Goal: Check status: Check status

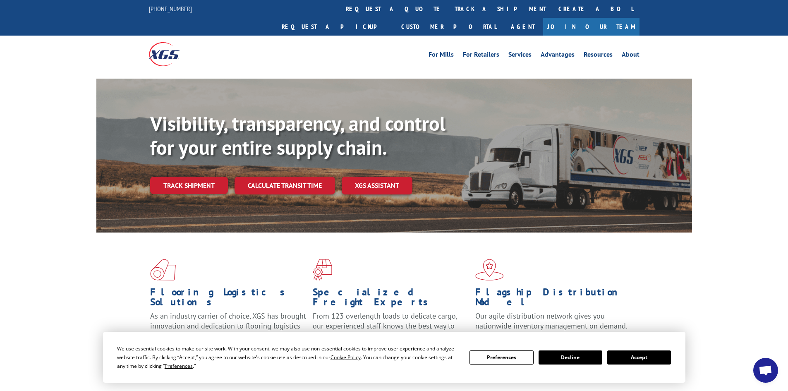
click at [178, 177] on link "Track shipment" at bounding box center [189, 185] width 78 height 17
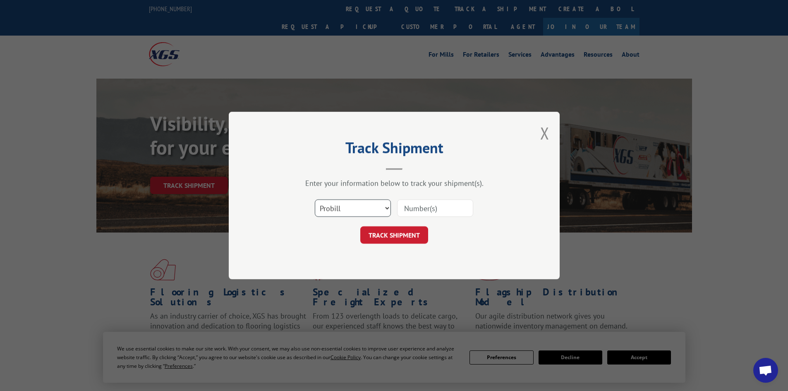
drag, startPoint x: 336, startPoint y: 210, endPoint x: 337, endPoint y: 216, distance: 6.7
click at [336, 210] on select "Select category... Probill BOL PO" at bounding box center [353, 207] width 76 height 17
select select "bol"
click at [315, 199] on select "Select category... Probill BOL PO" at bounding box center [353, 207] width 76 height 17
click at [407, 213] on input at bounding box center [435, 207] width 76 height 17
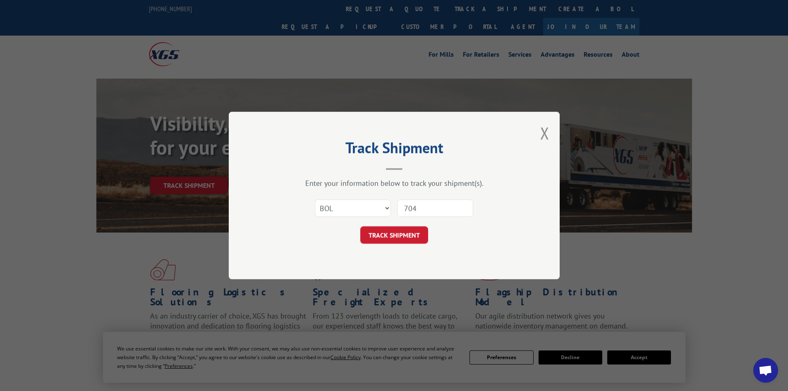
type input "7041554"
click at [380, 235] on button "TRACK SHIPMENT" at bounding box center [394, 234] width 68 height 17
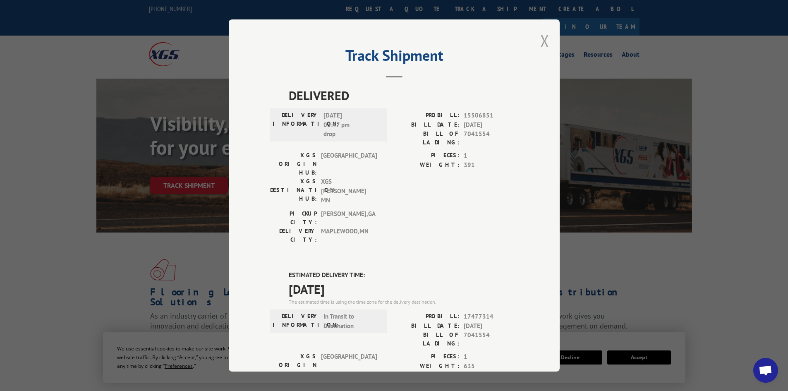
click at [545, 42] on button "Close modal" at bounding box center [544, 41] width 9 height 22
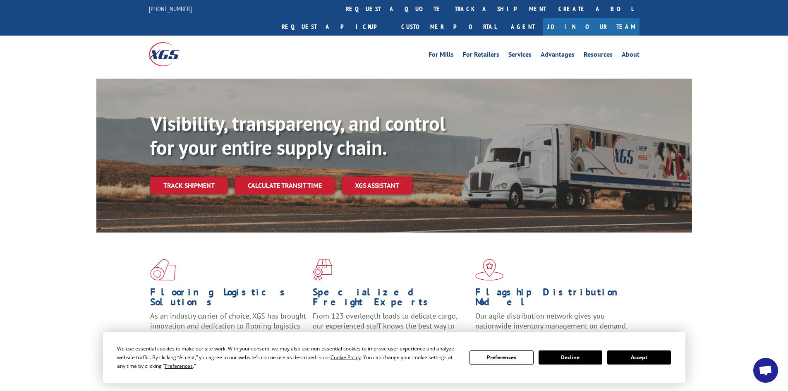
click at [190, 177] on link "Track shipment" at bounding box center [189, 185] width 78 height 17
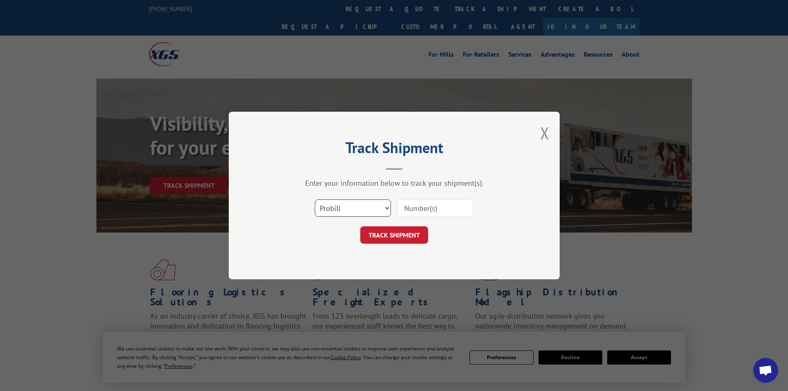
click at [353, 208] on select "Select category... Probill BOL PO" at bounding box center [353, 207] width 76 height 17
select select "bol"
click at [315, 199] on select "Select category... Probill BOL PO" at bounding box center [353, 207] width 76 height 17
click at [449, 210] on input at bounding box center [435, 207] width 76 height 17
type input "7035819"
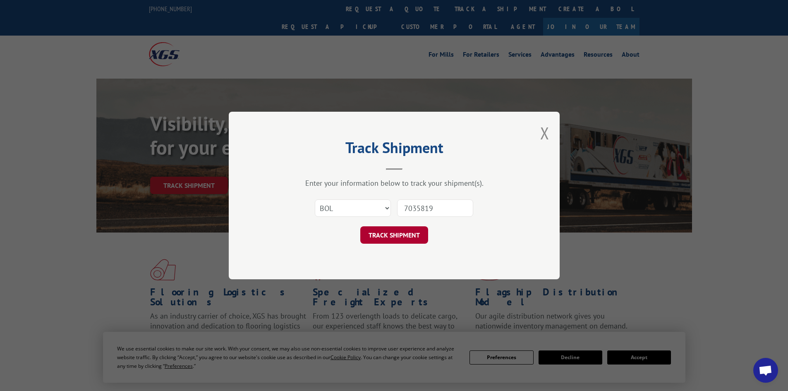
click at [386, 240] on button "TRACK SHIPMENT" at bounding box center [394, 234] width 68 height 17
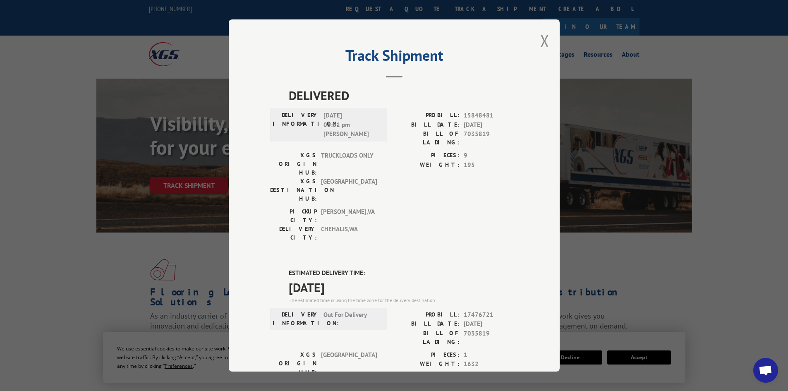
click at [766, 371] on span "Open chat" at bounding box center [766, 371] width 14 height 12
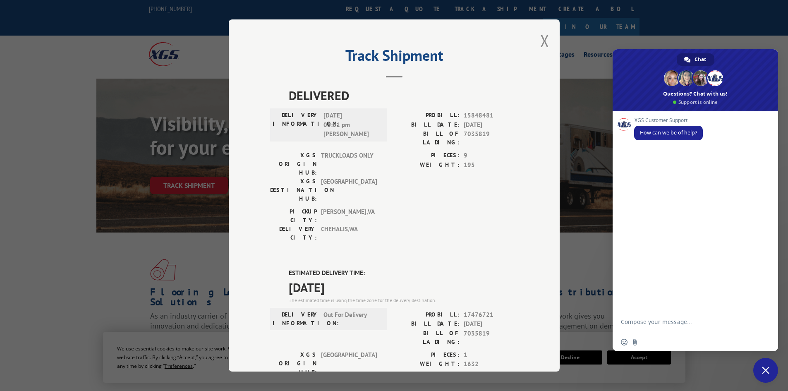
click at [681, 320] on textarea "Compose your message..." at bounding box center [686, 325] width 131 height 15
type textarea "Can I get an ETA on PRO 17476721"
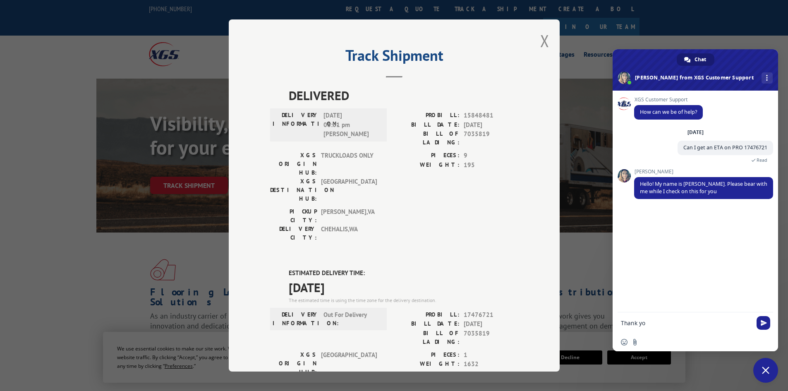
type textarea "Thank you"
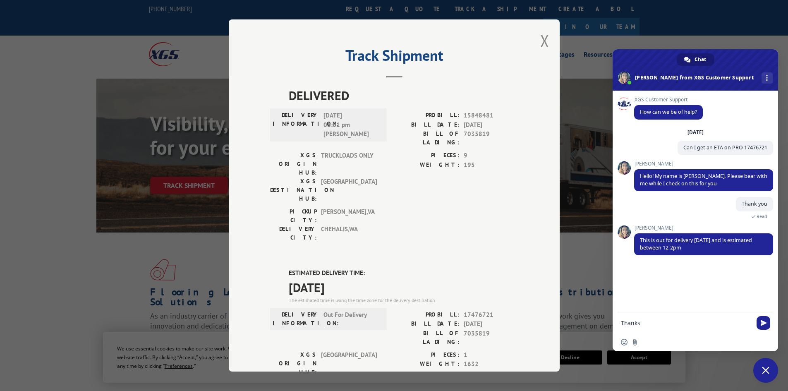
type textarea "Thanks!"
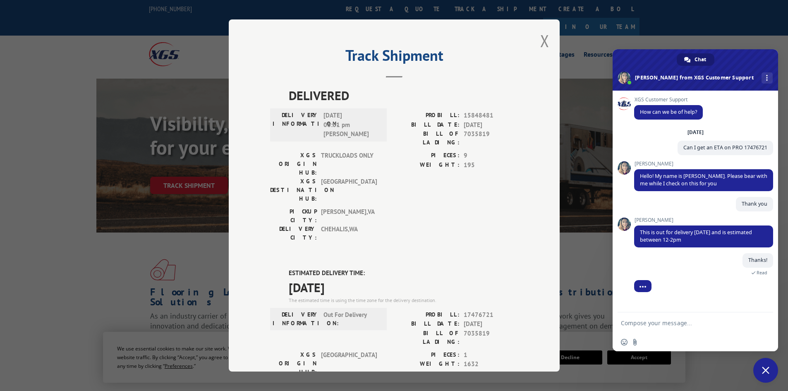
scroll to position [9, 0]
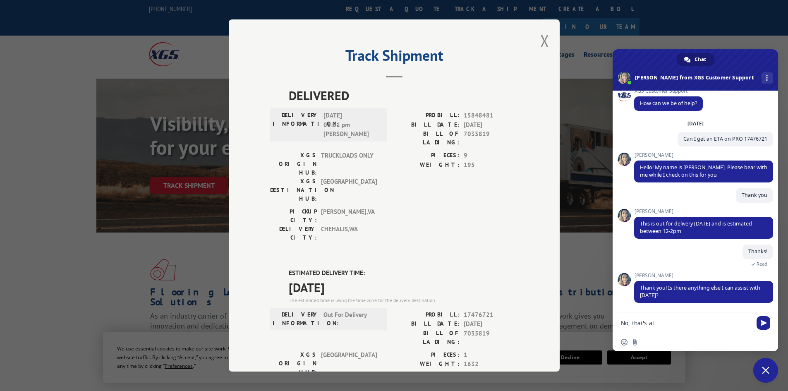
type textarea "No, that's all"
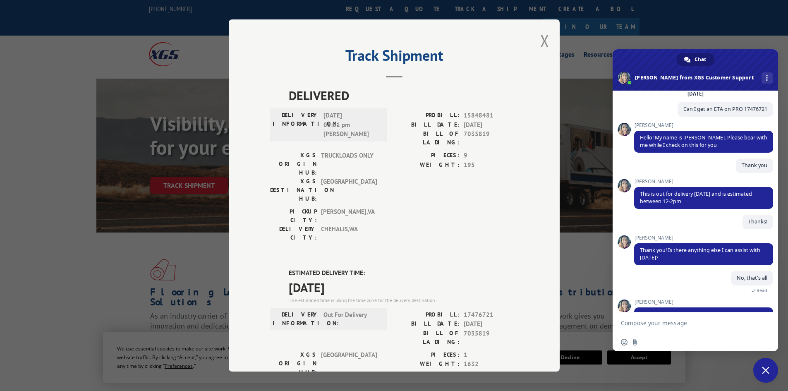
scroll to position [87, 0]
